Goal: Information Seeking & Learning: Find specific fact

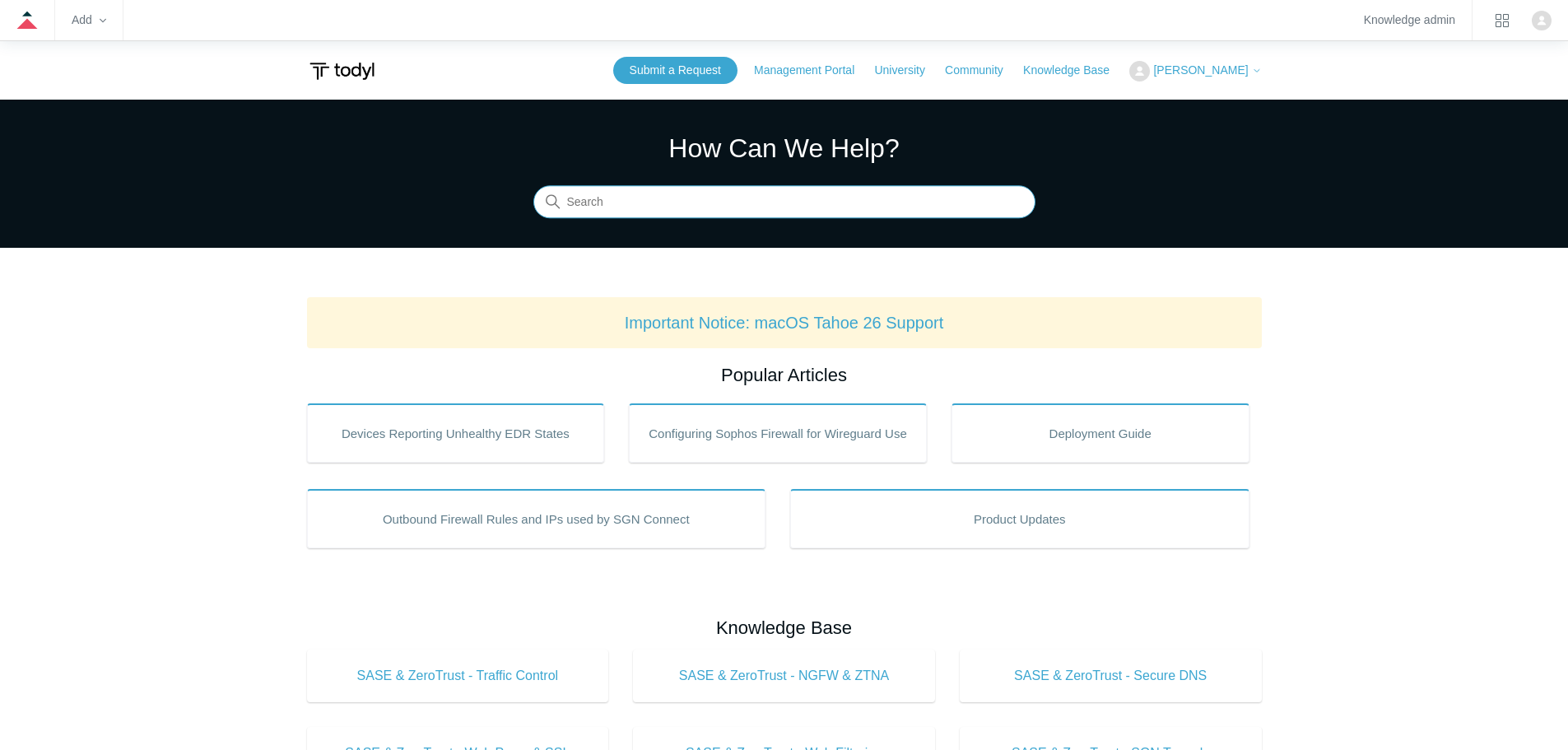
drag, startPoint x: 636, startPoint y: 187, endPoint x: 657, endPoint y: 196, distance: 22.8
click at [637, 187] on input "Search" at bounding box center [784, 203] width 502 height 33
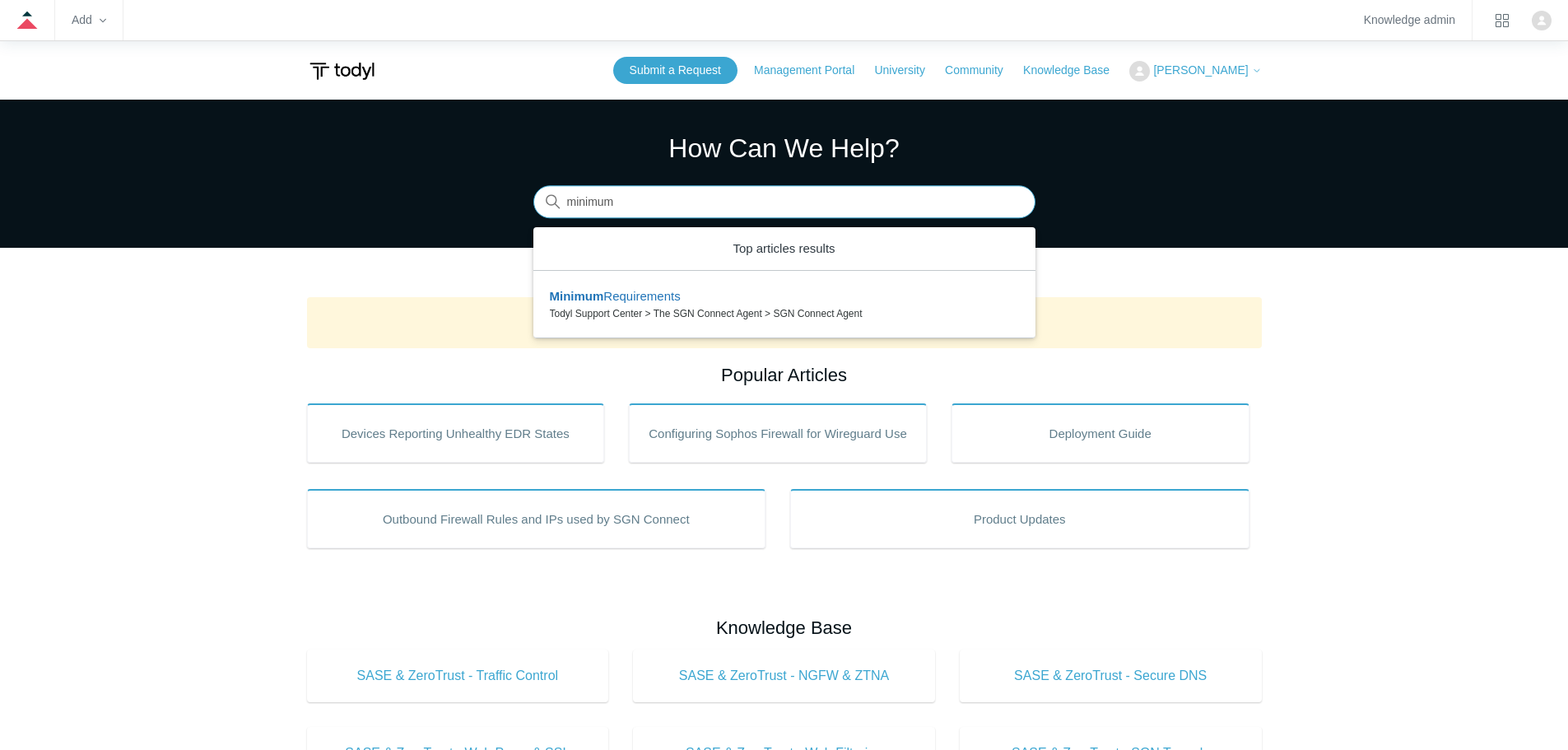
type input "minimum"
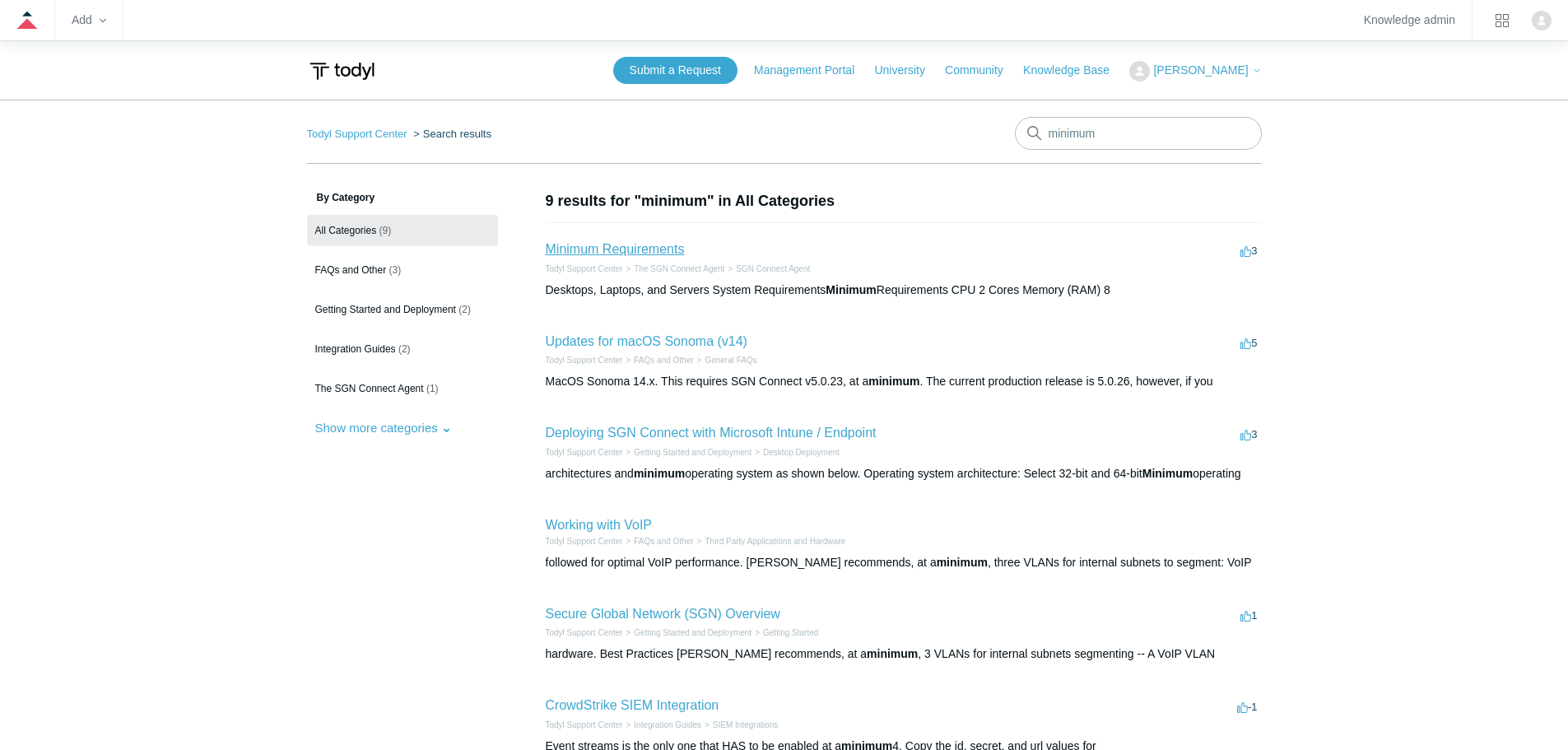
click at [615, 251] on link "Minimum Requirements" at bounding box center [614, 249] width 139 height 14
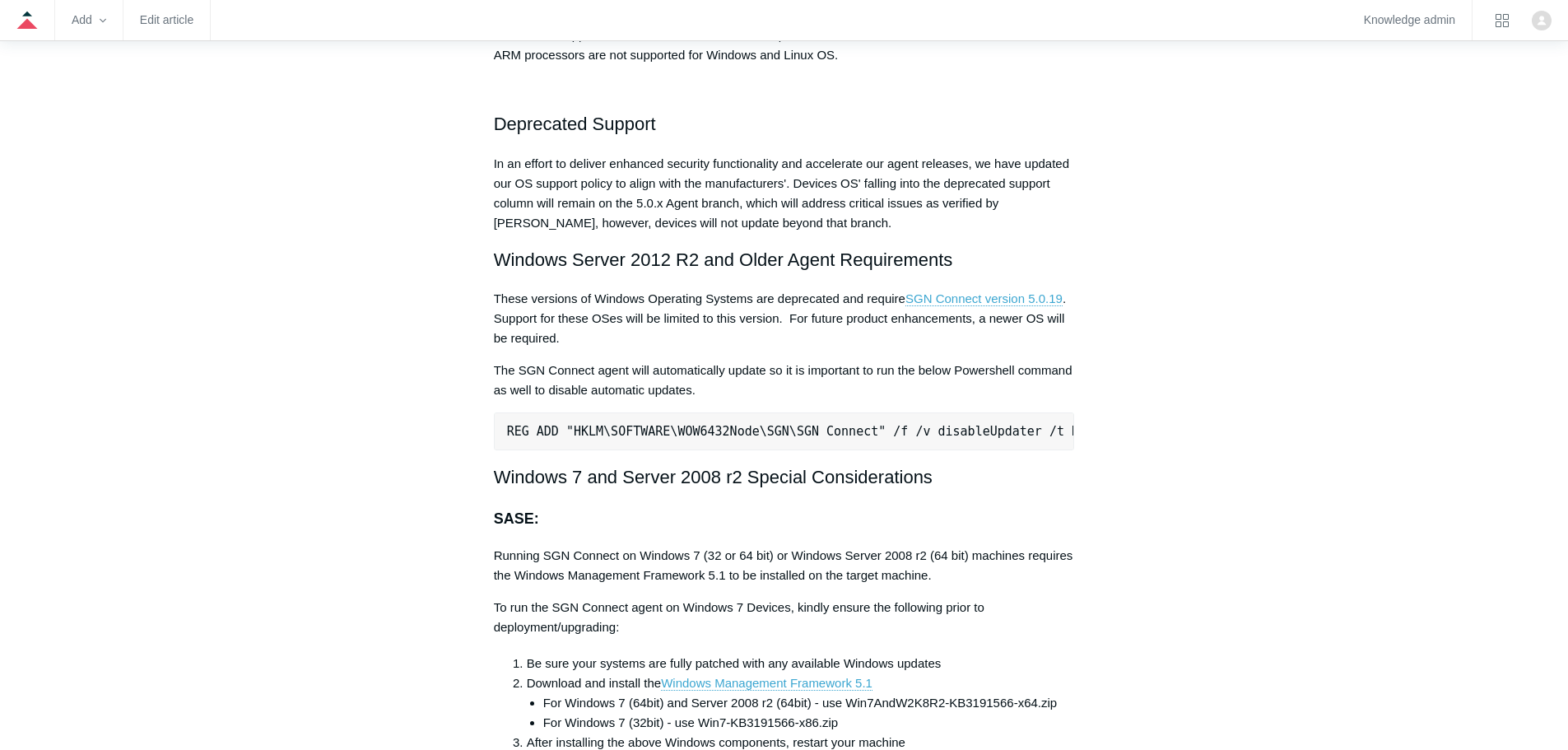
scroll to position [3211, 0]
drag, startPoint x: 1016, startPoint y: 289, endPoint x: 982, endPoint y: 276, distance: 36.4
click at [980, 272] on h2 "Windows Server 2012 R2 and Older Agent Requirements" at bounding box center [784, 258] width 581 height 28
click at [885, 426] on pre "REG ADD "HKLM\SOFTWARE\WOW6432Node\SGN\SGN Connect" /f /v disableUpdater /t REG…" at bounding box center [784, 431] width 581 height 38
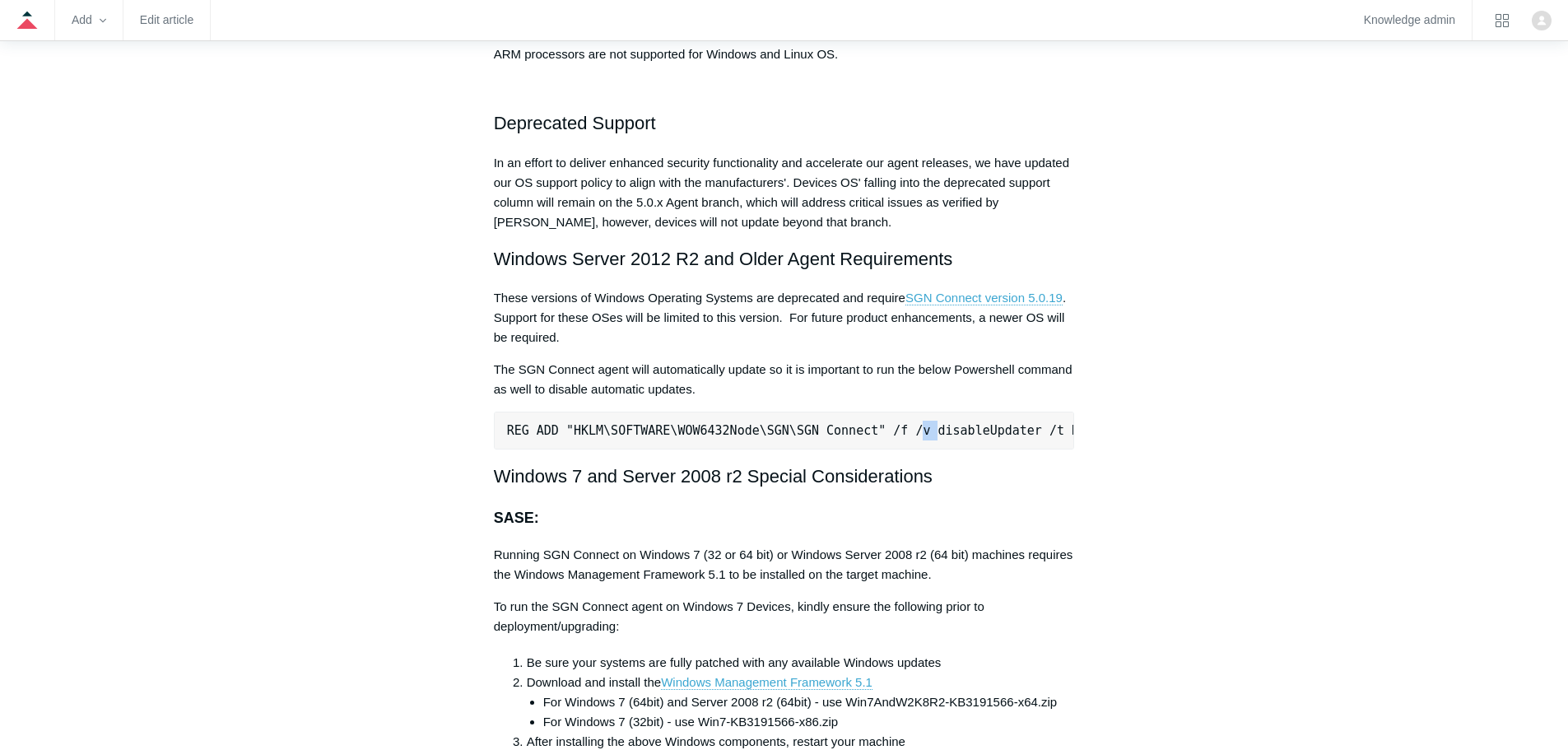
click at [885, 426] on pre "REG ADD "HKLM\SOFTWARE\WOW6432Node\SGN\SGN Connect" /f /v disableUpdater /t REG…" at bounding box center [784, 431] width 581 height 38
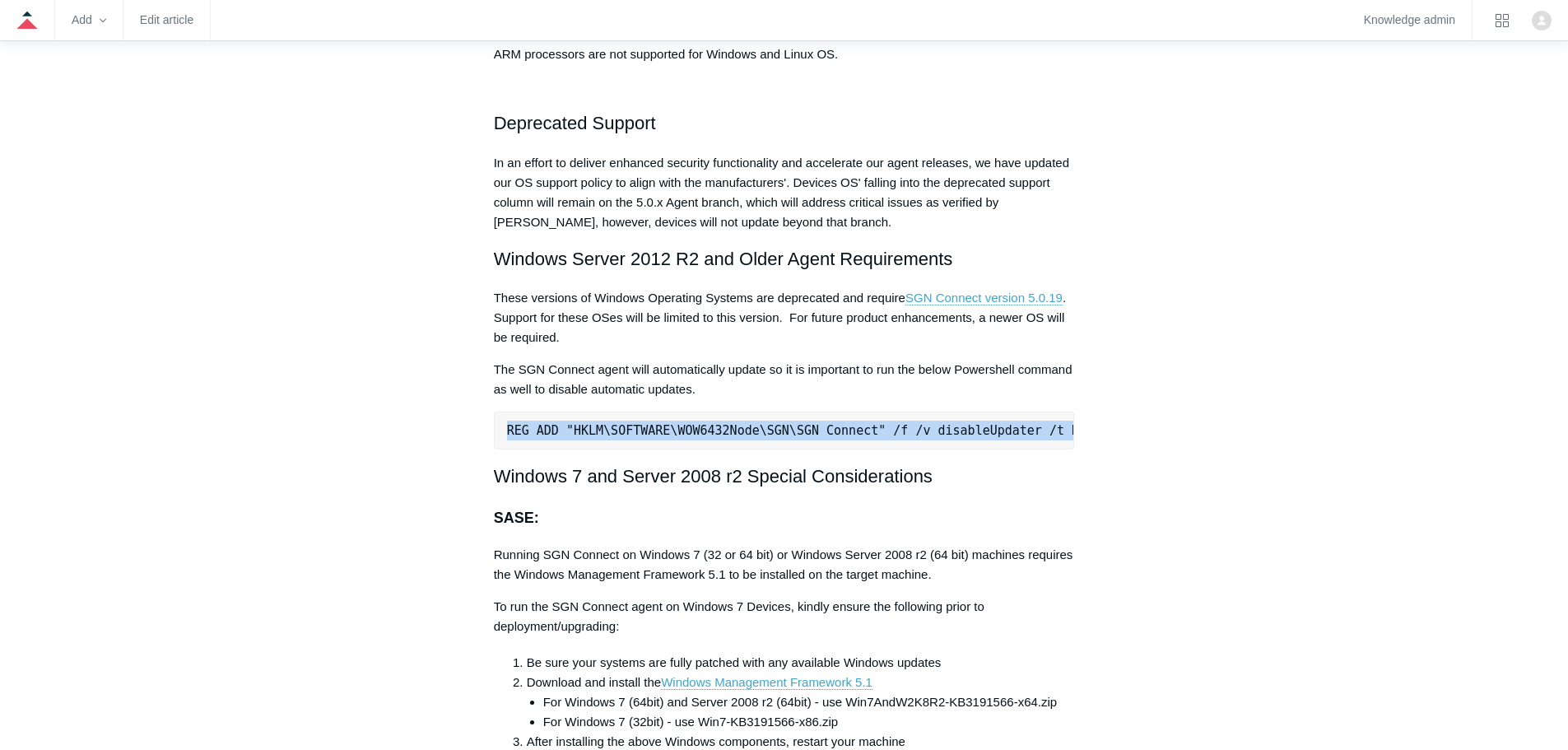
click at [885, 426] on pre "REG ADD "HKLM\SOFTWARE\WOW6432Node\SGN\SGN Connect" /f /v disableUpdater /t REG…" at bounding box center [784, 431] width 581 height 38
copy div "REG ADD "HKLM\SOFTWARE\WOW6432Node\SGN\SGN Connect" /f /v disableUpdater /t REG…"
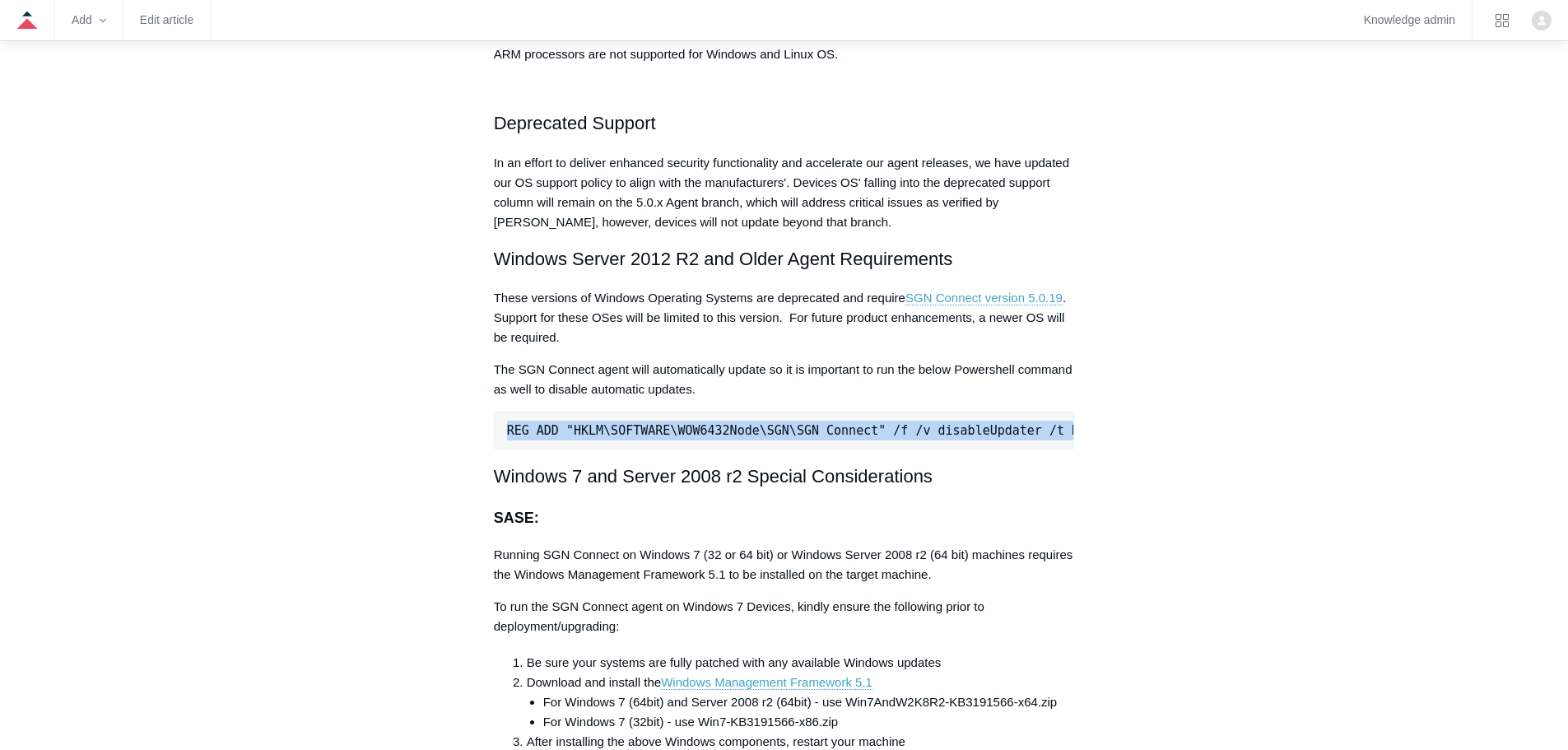
copy div "REG ADD "HKLM\SOFTWARE\WOW6432Node\SGN\SGN Connect" /f /v disableUpdater /t REG…"
